Goal: Information Seeking & Learning: Learn about a topic

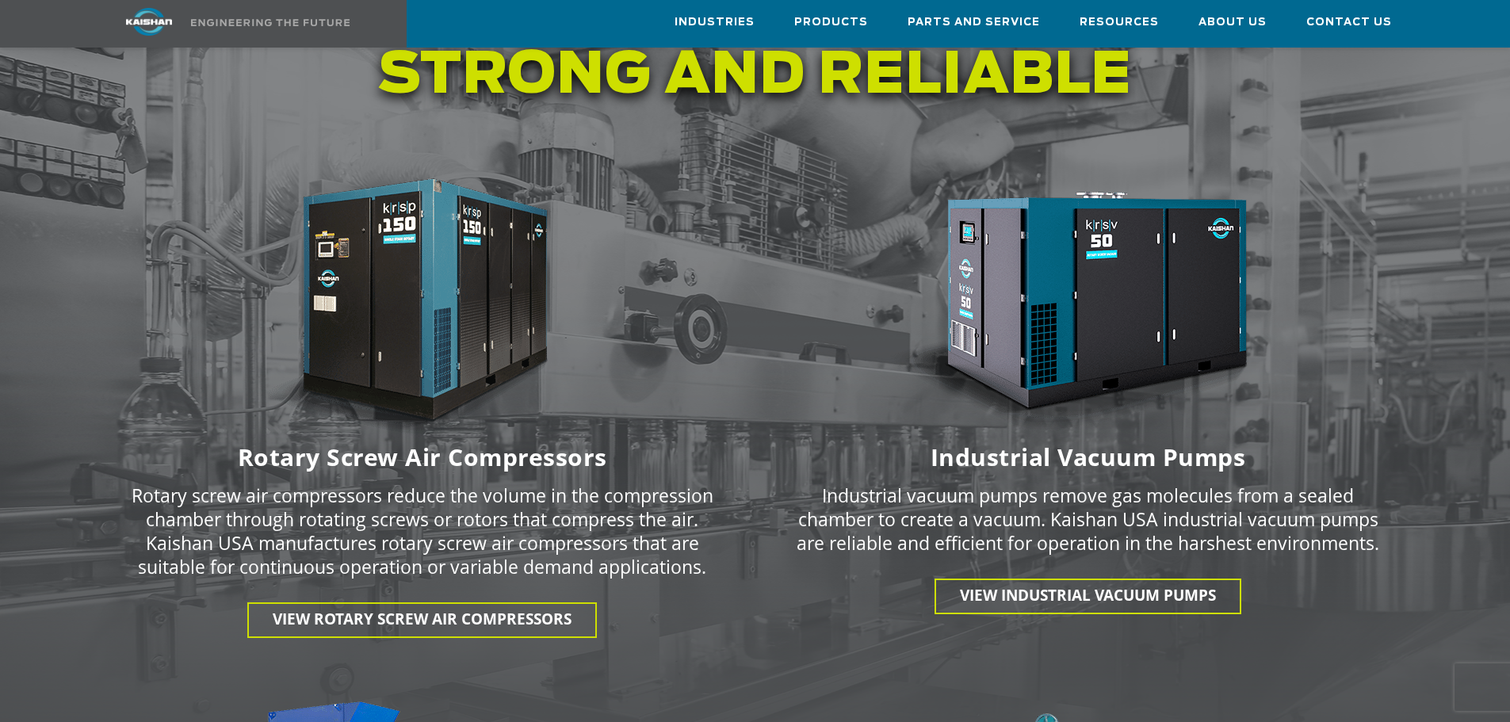
scroll to position [2094, 0]
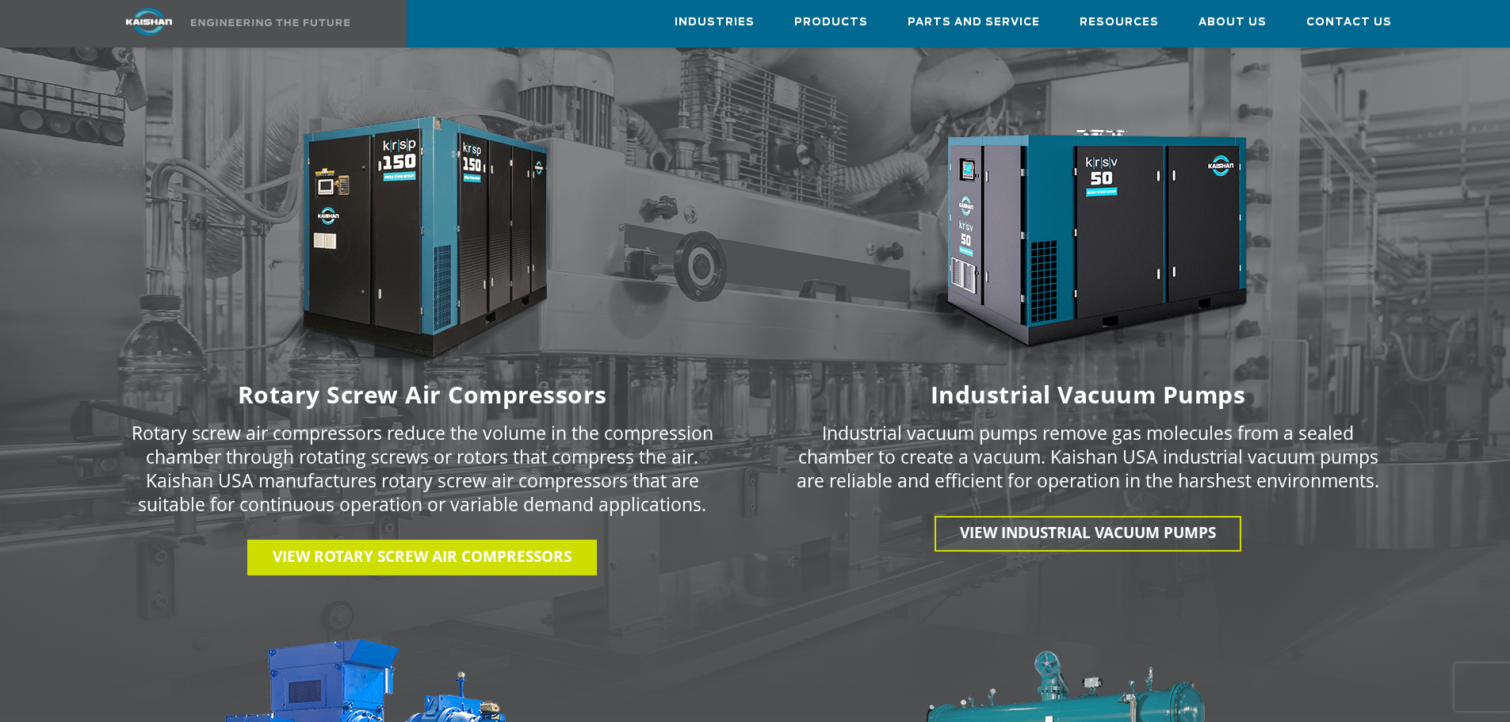
click at [420, 542] on link "View Rotary Screw Air Compressors" at bounding box center [422, 558] width 350 height 36
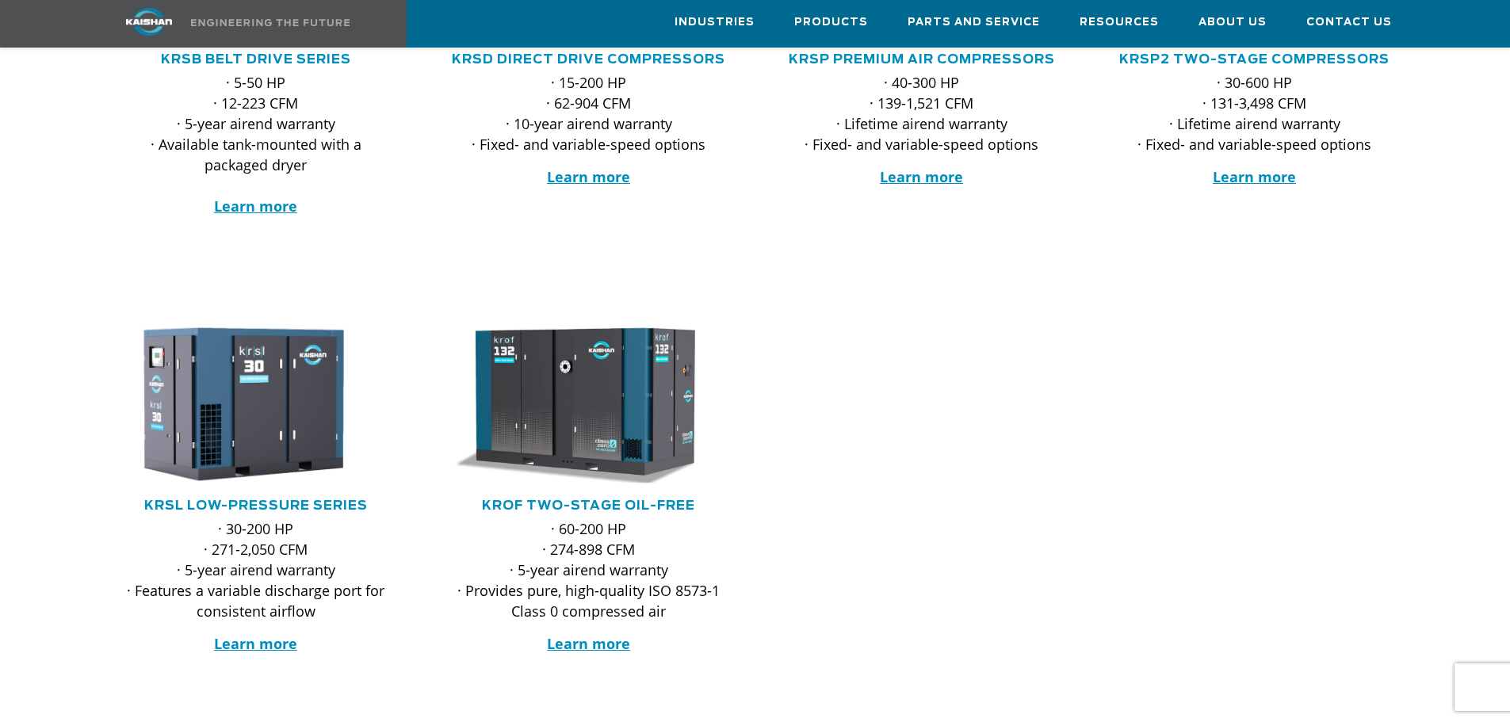
scroll to position [523, 0]
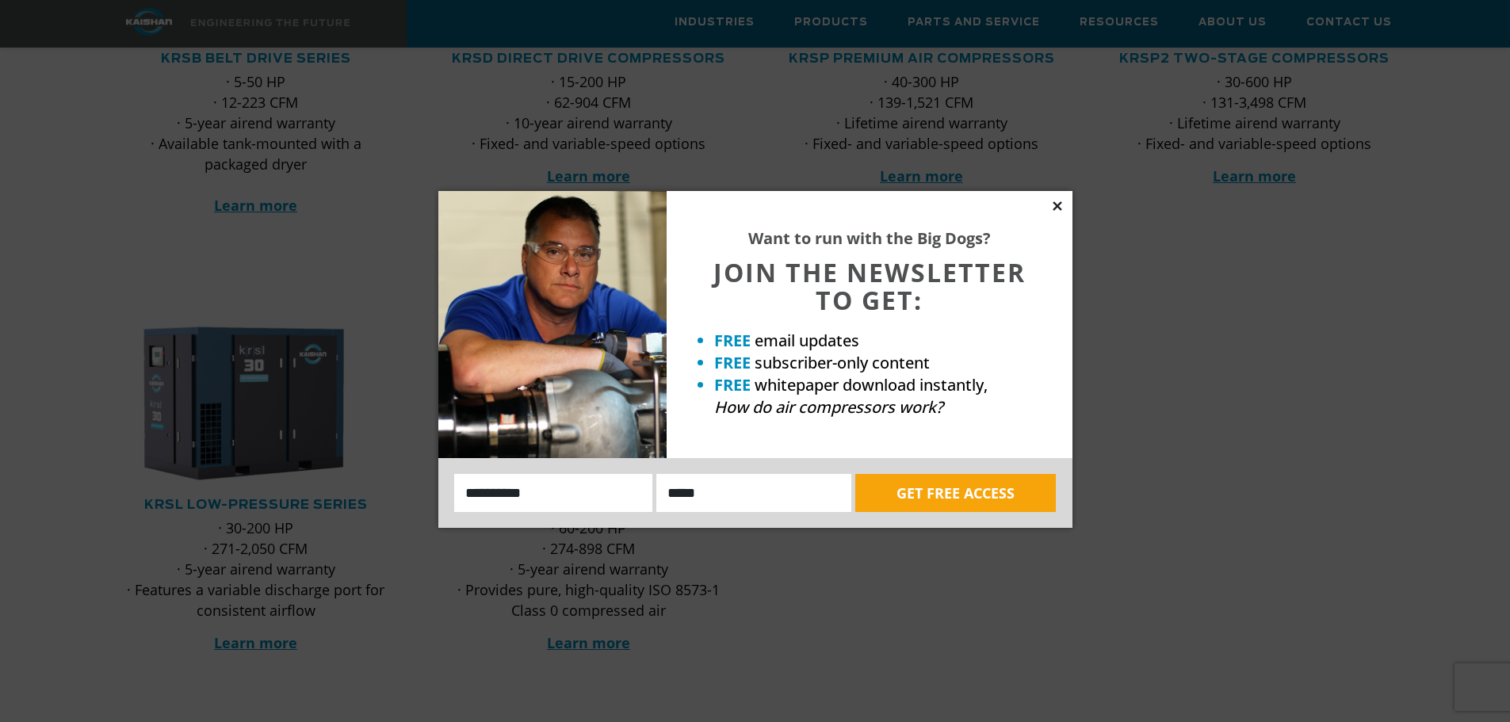
click at [1057, 203] on icon at bounding box center [1057, 206] width 14 height 14
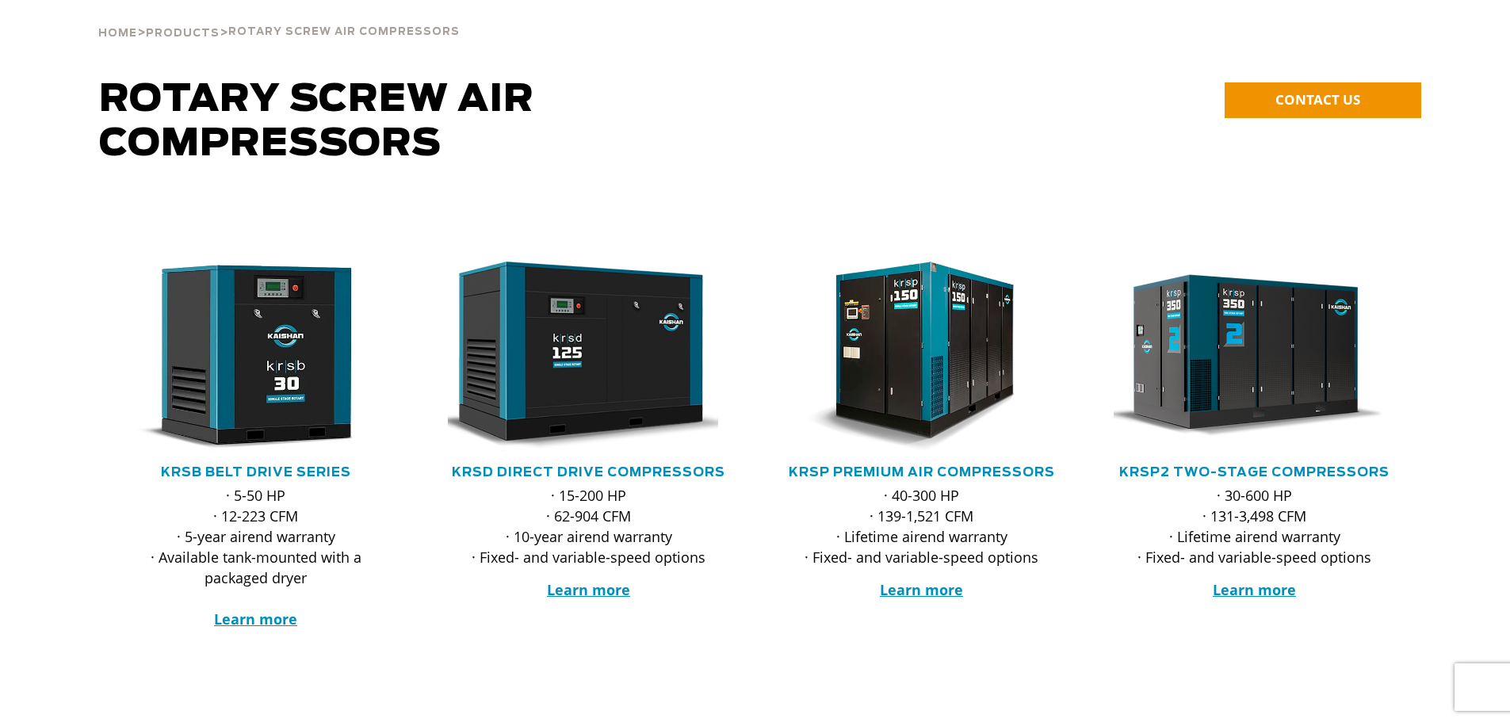
scroll to position [0, 0]
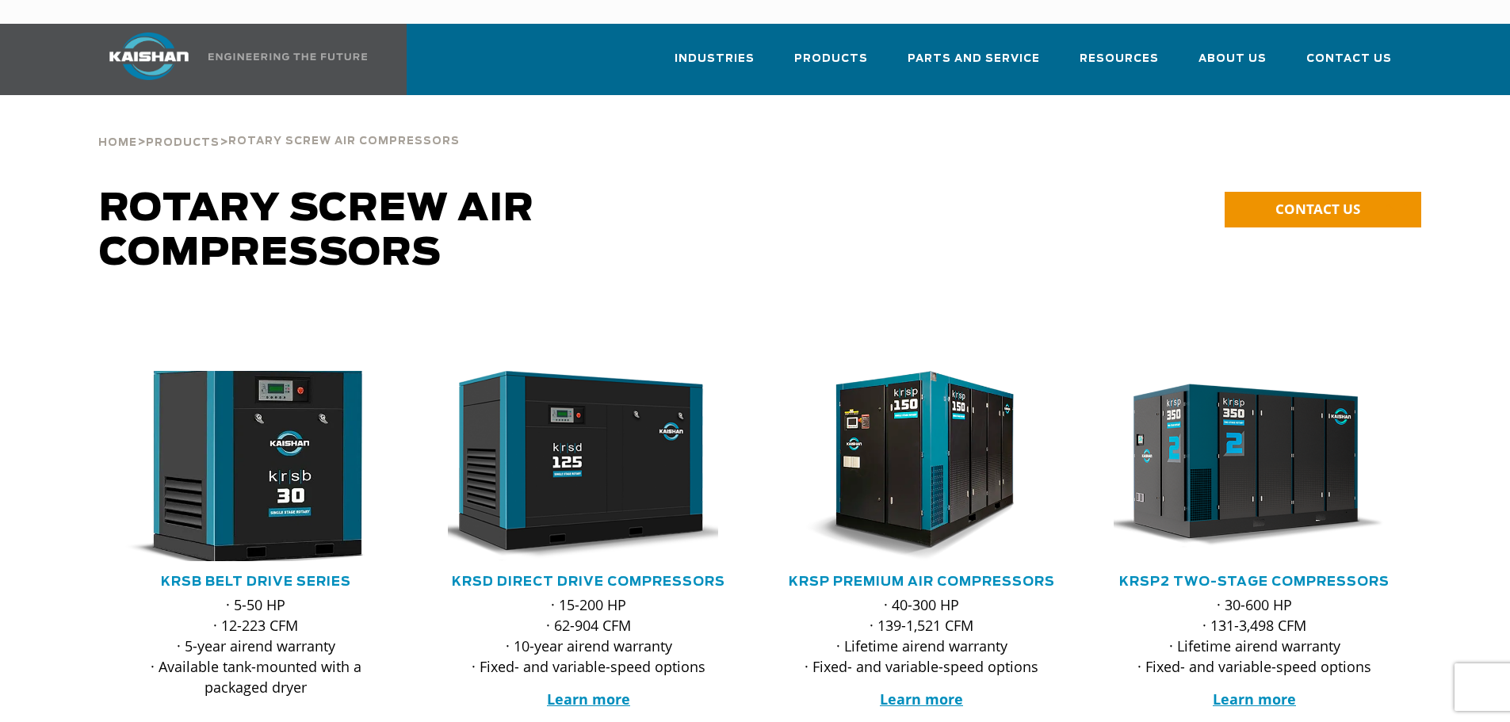
click at [307, 412] on img at bounding box center [244, 465] width 311 height 209
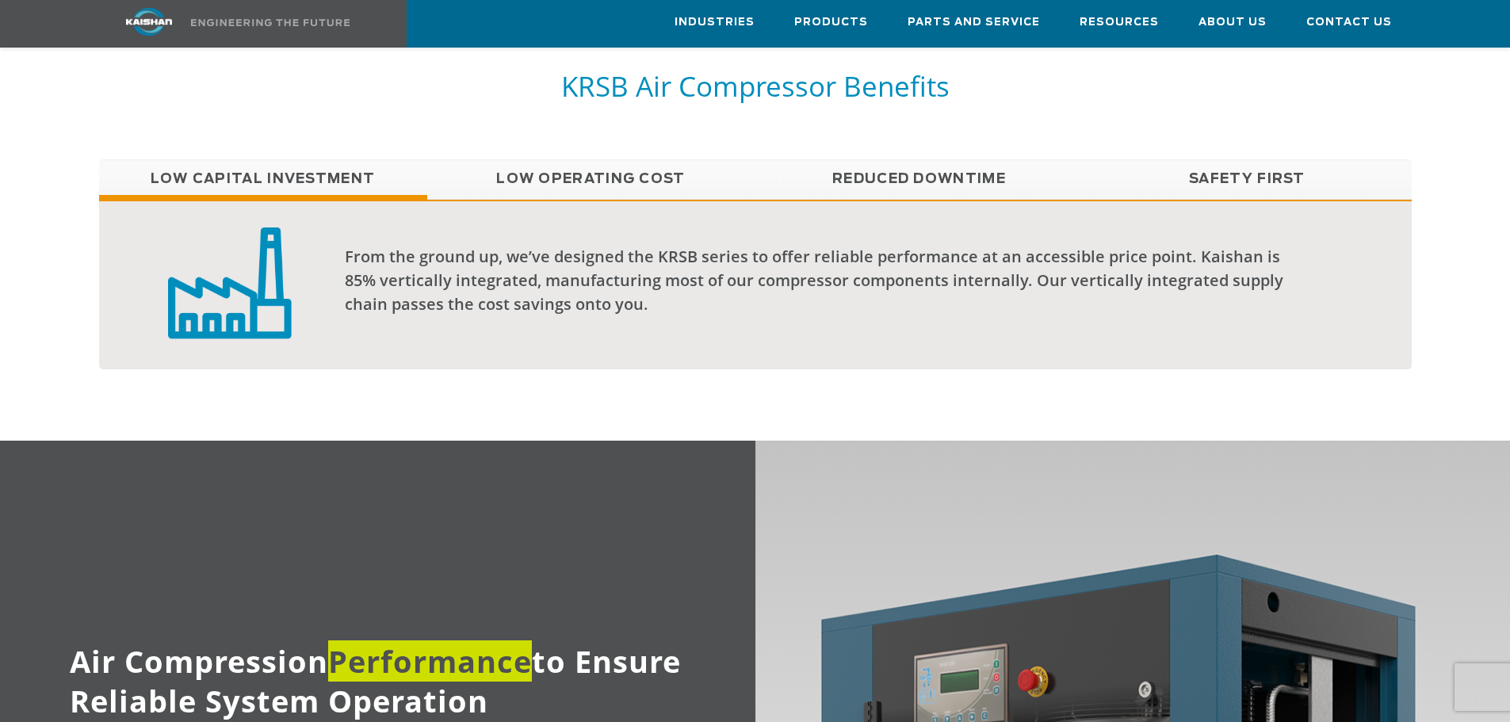
scroll to position [1439, 0]
click at [563, 159] on link "Low Operating Cost" at bounding box center [591, 179] width 328 height 40
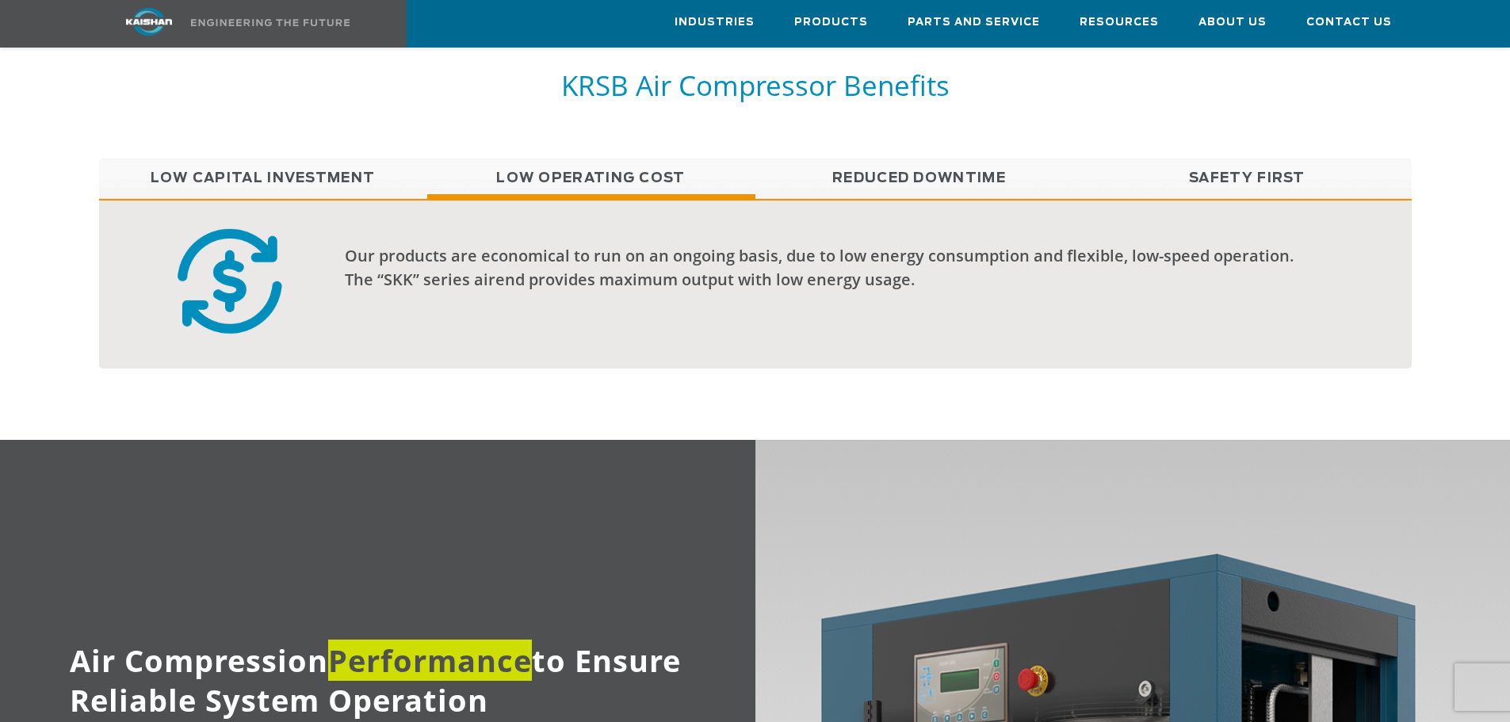
click at [873, 159] on link "Reduced Downtime" at bounding box center [919, 179] width 328 height 40
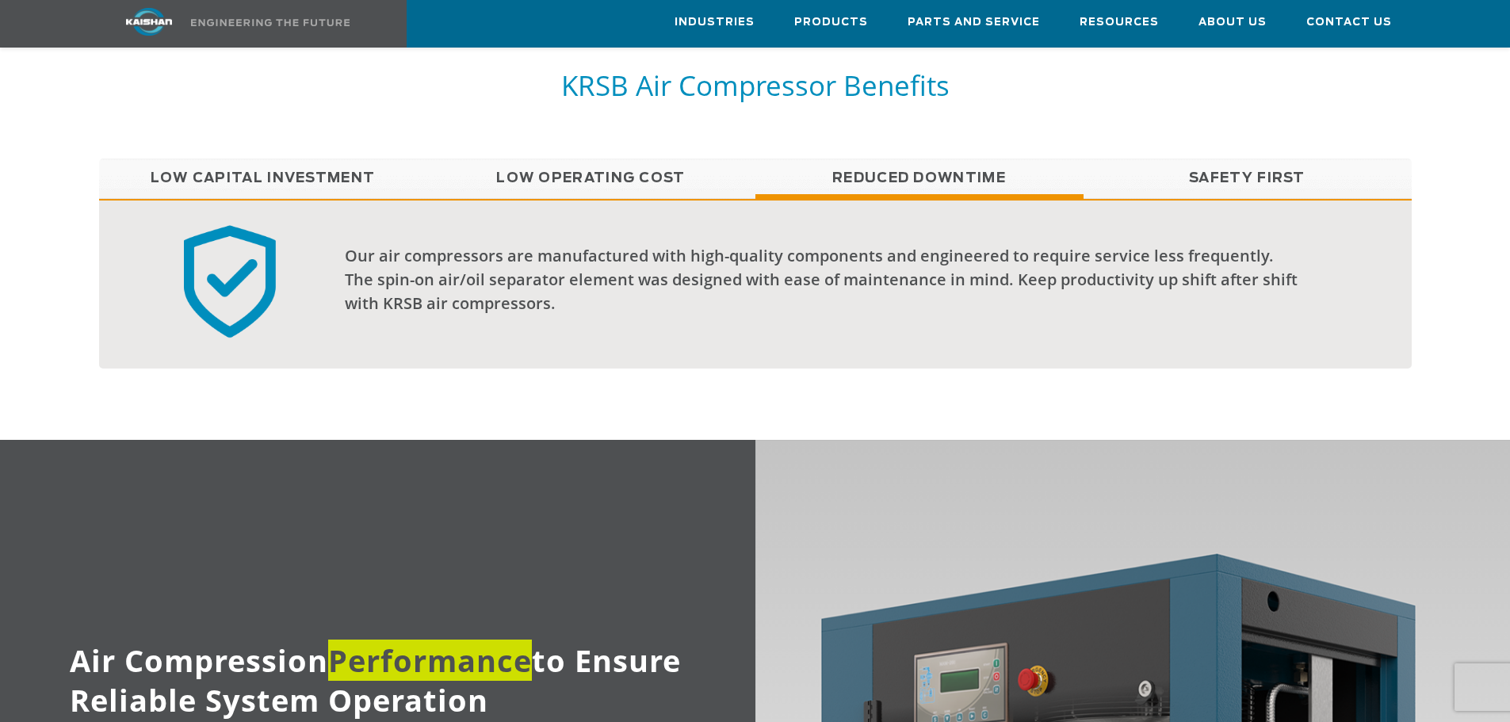
click at [1203, 162] on link "Safety First" at bounding box center [1248, 179] width 328 height 40
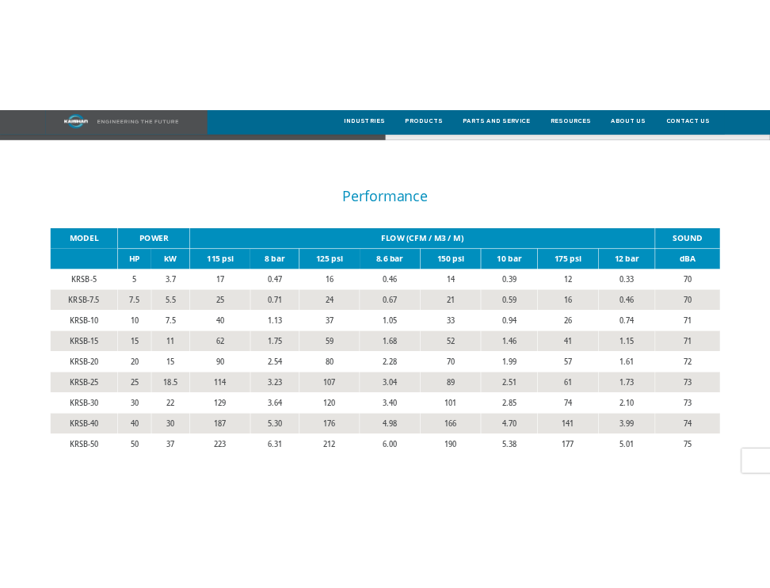
scroll to position [2783, 0]
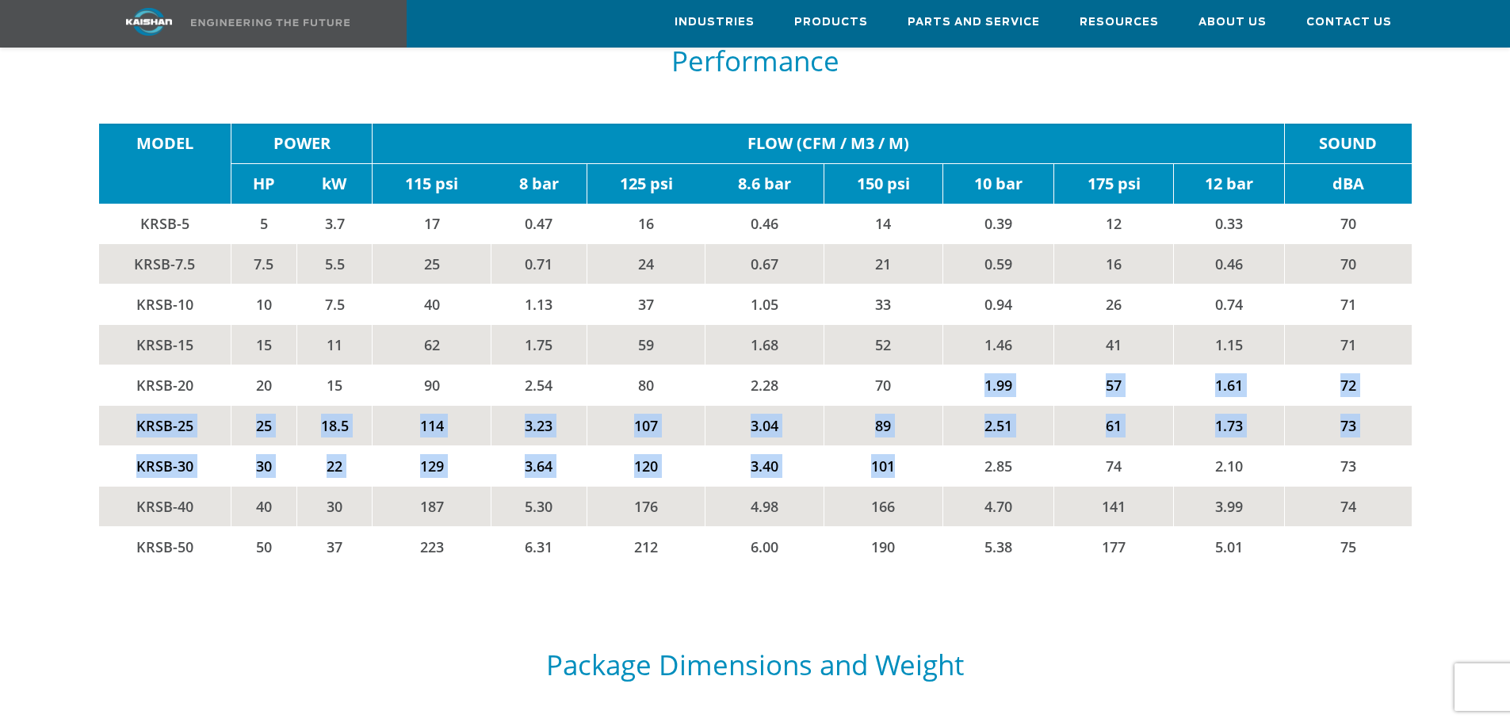
drag, startPoint x: 903, startPoint y: 342, endPoint x: 930, endPoint y: 438, distance: 99.6
click at [930, 438] on tbody "MODEL POWER FLOW (CFM / M3 / M) SOUND HP kW 115 psi 8 bar 125 psi 8.6 bar 150 p…" at bounding box center [755, 345] width 1313 height 443
click at [930, 445] on td "101" at bounding box center [883, 465] width 119 height 40
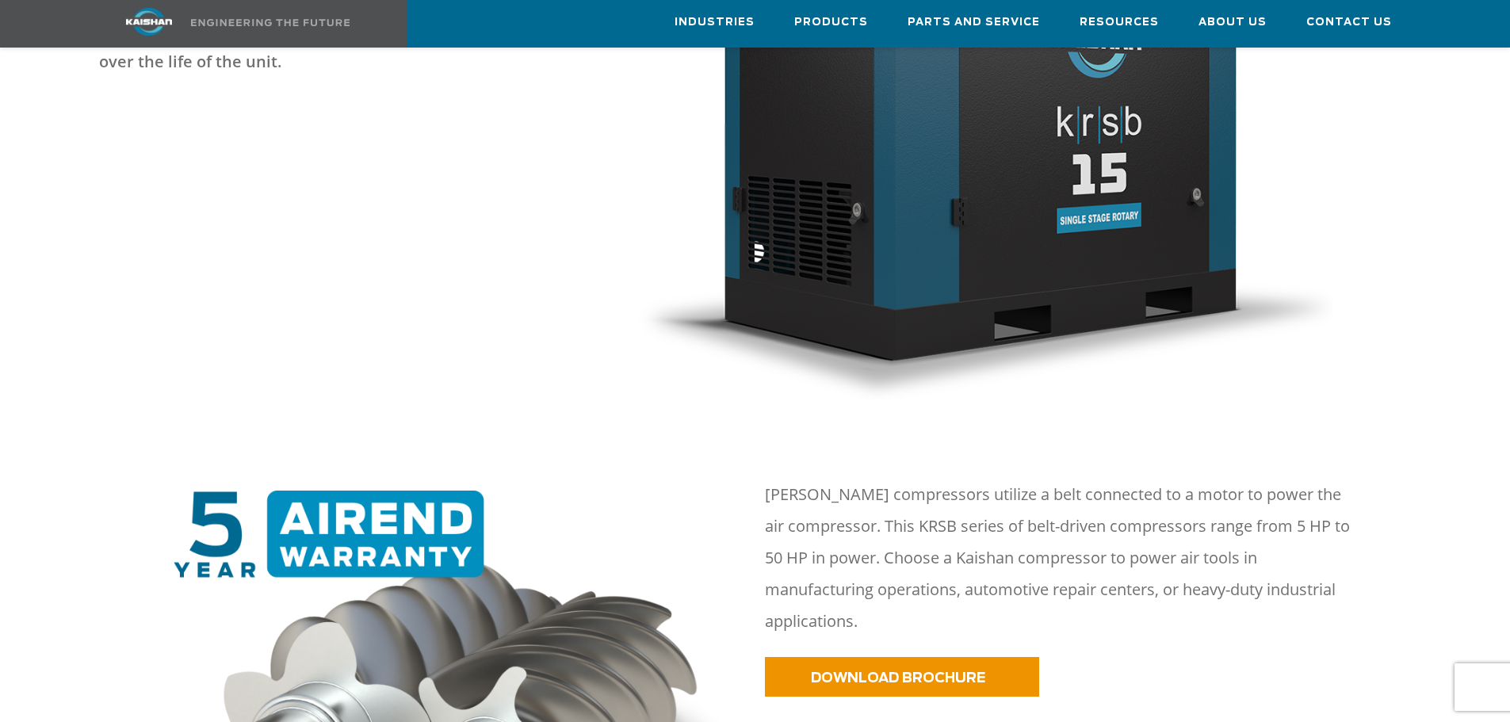
scroll to position [0, 0]
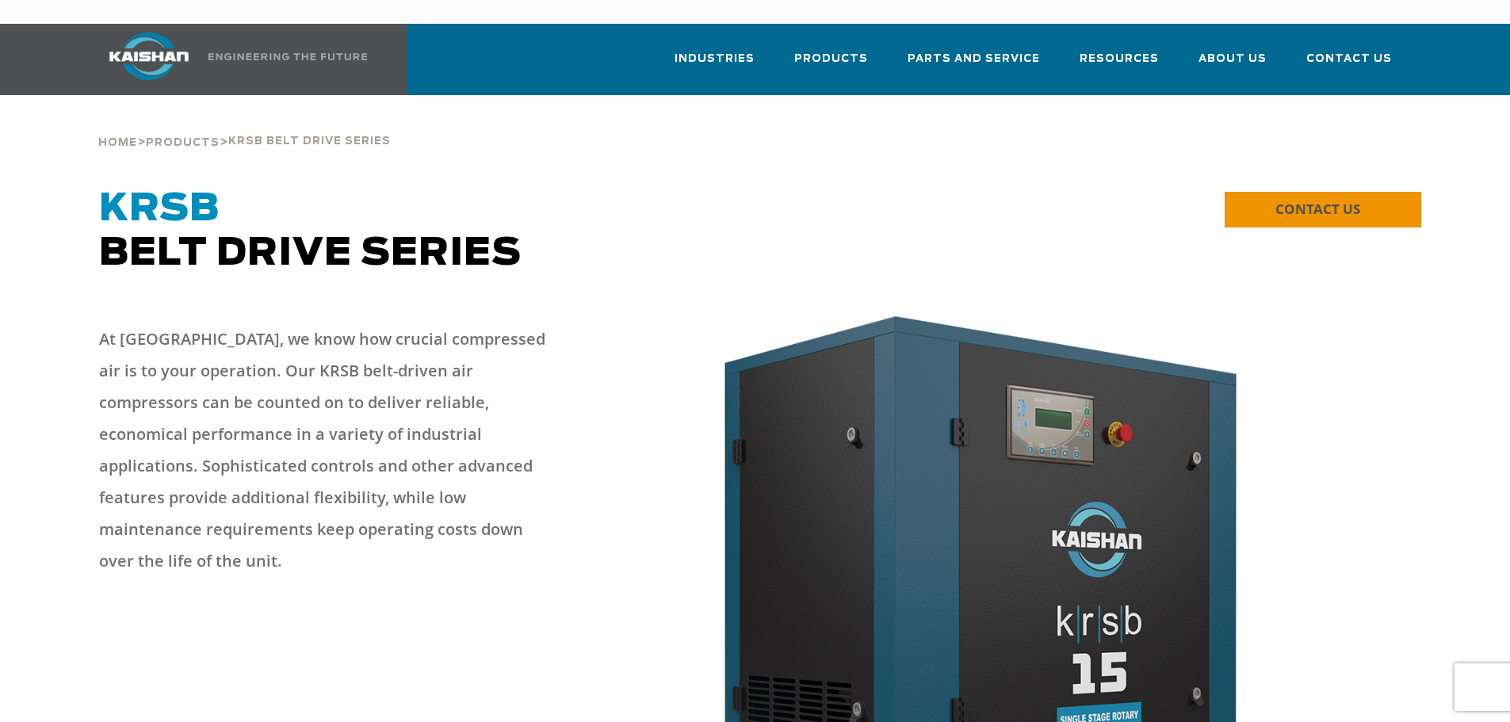
click at [1294, 200] on span "CONTACT US" at bounding box center [1317, 209] width 85 height 18
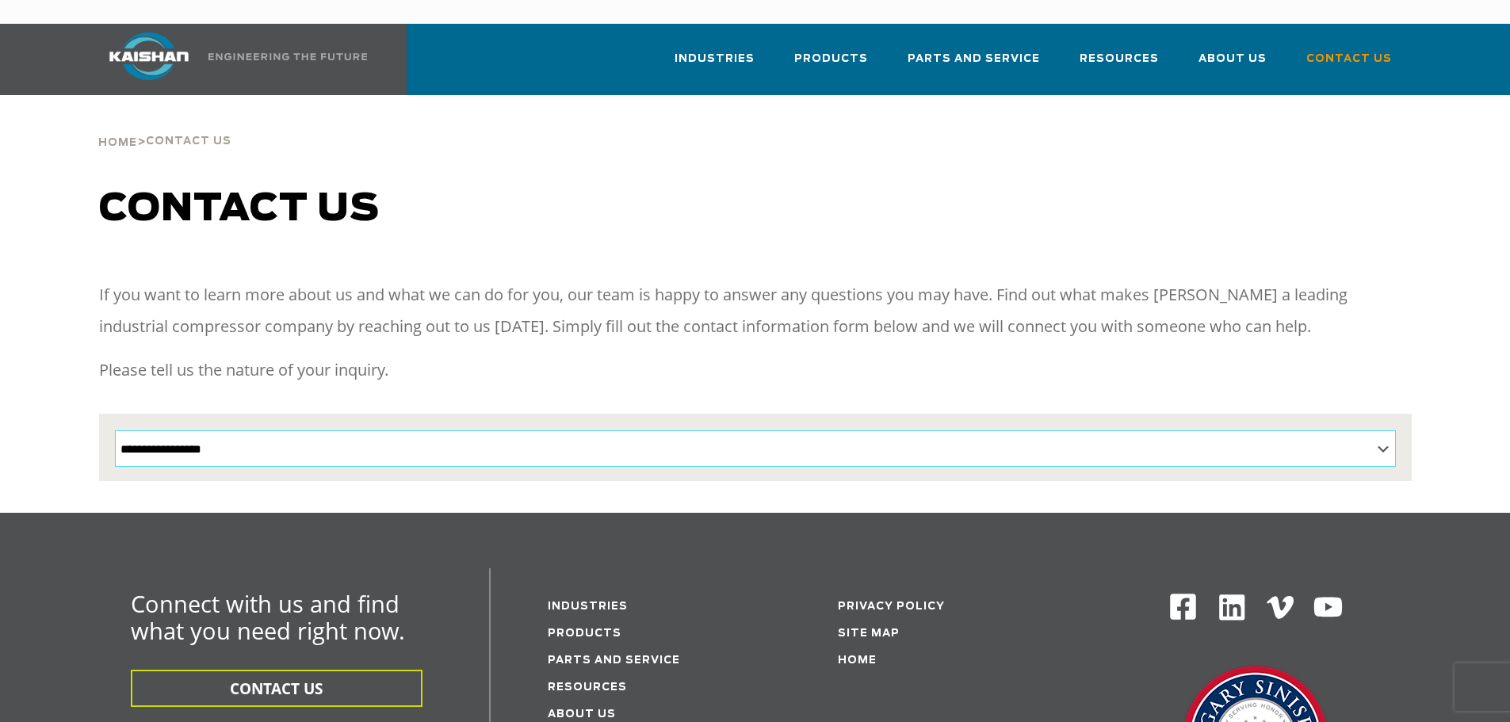
drag, startPoint x: 0, startPoint y: 0, endPoint x: 790, endPoint y: 436, distance: 902.5
click at [790, 436] on select "**********" at bounding box center [755, 448] width 1281 height 36
click at [740, 304] on p "If you want to learn more about us and what we can do for you, our team is happ…" at bounding box center [755, 310] width 1313 height 63
